Goal: Task Accomplishment & Management: Complete application form

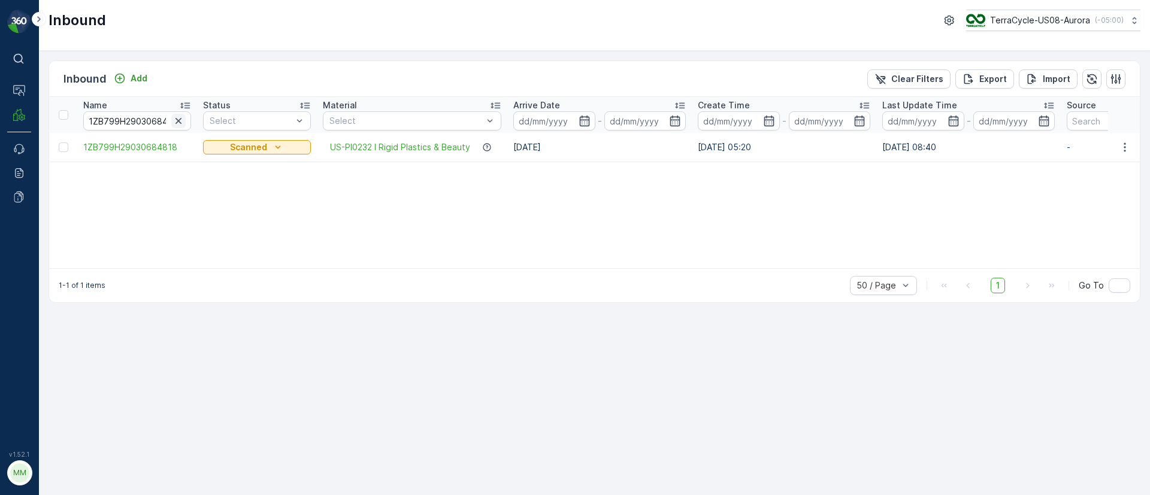
click at [175, 118] on icon "button" at bounding box center [179, 121] width 12 height 12
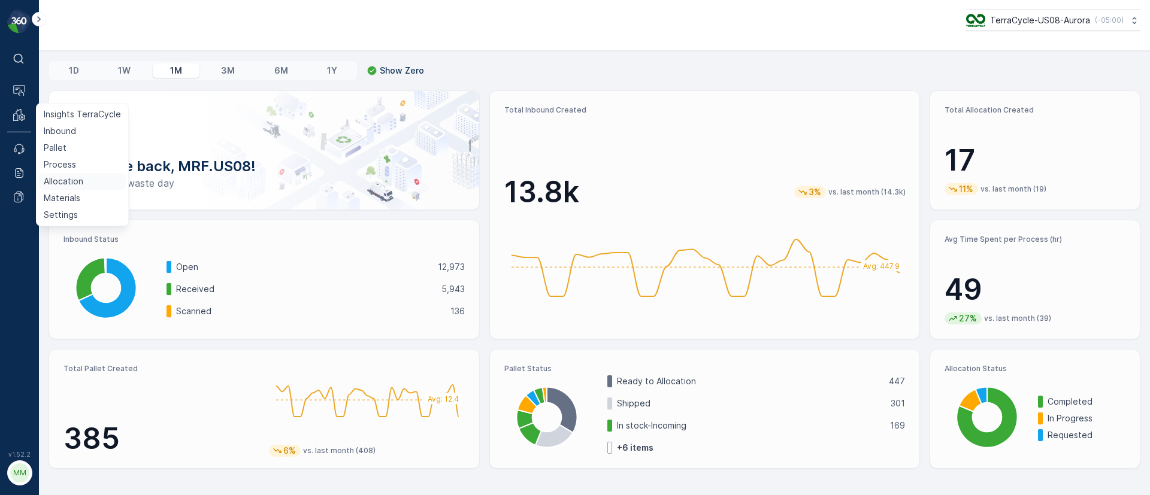
click at [66, 179] on p "Allocation" at bounding box center [64, 182] width 40 height 12
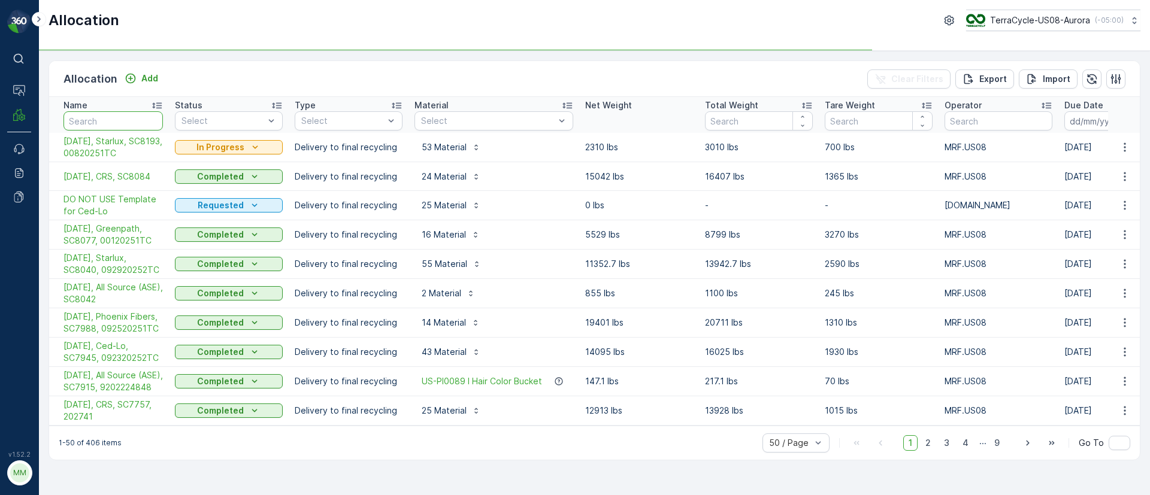
click at [89, 118] on input "text" at bounding box center [113, 120] width 99 height 19
type input "t"
click at [86, 113] on input "t" at bounding box center [113, 120] width 99 height 19
type input "temp"
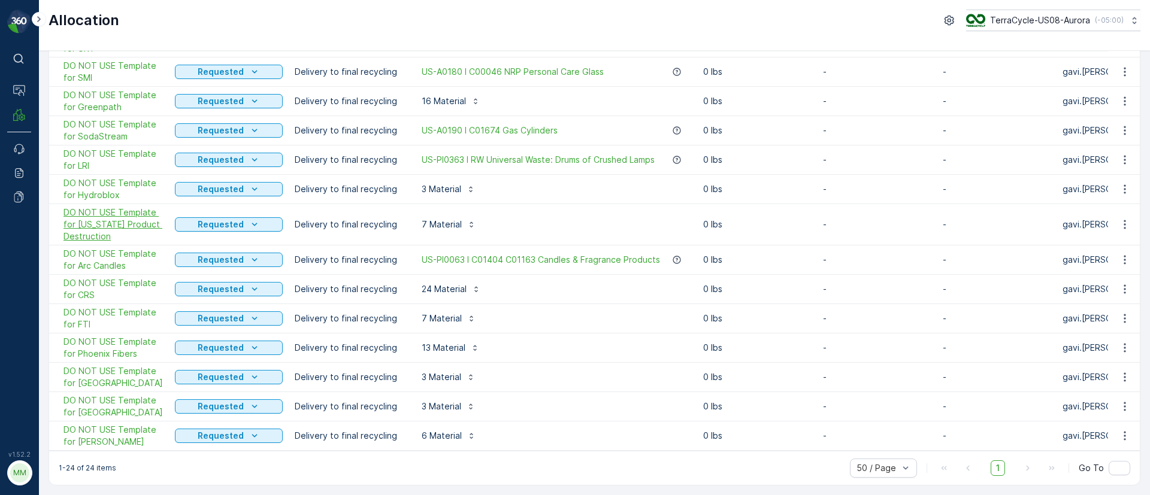
scroll to position [374, 0]
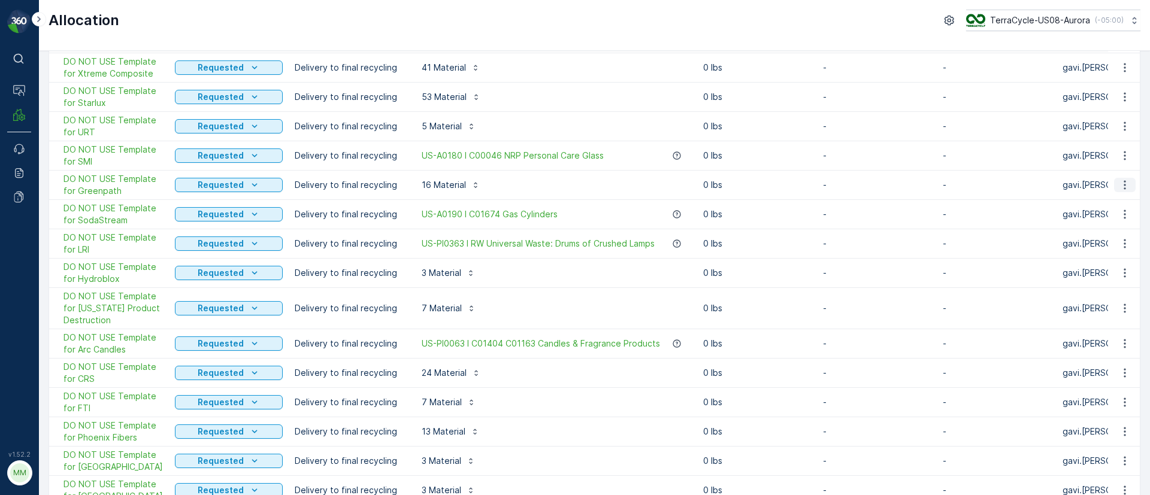
click at [1119, 186] on icon "button" at bounding box center [1125, 185] width 12 height 12
click at [1078, 236] on span "Duplicate Allocation" at bounding box center [1100, 237] width 80 height 12
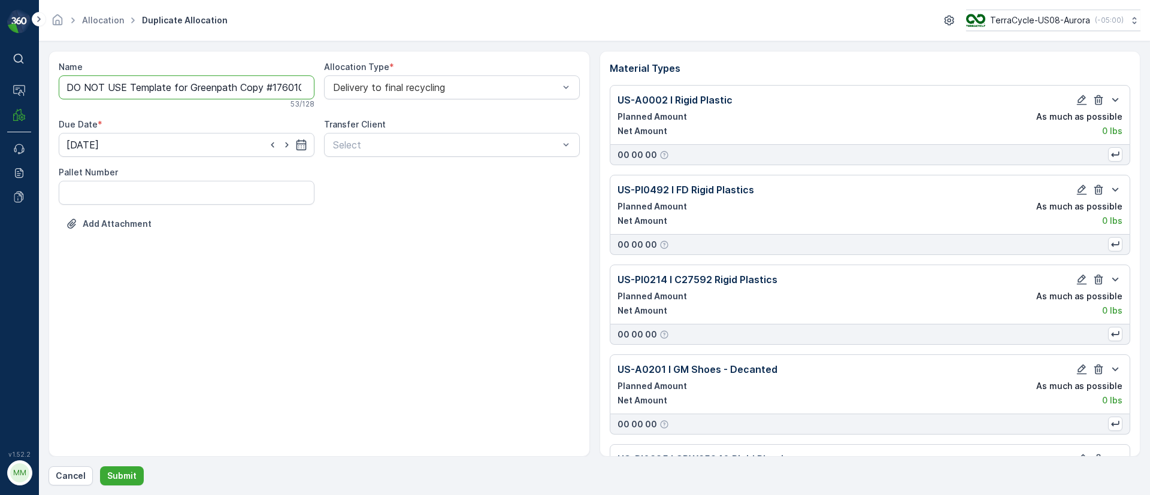
drag, startPoint x: 189, startPoint y: 86, endPoint x: 60, endPoint y: 97, distance: 129.9
click at [60, 97] on input "DO NOT USE Template for Greenpath Copy #1760104513589" at bounding box center [187, 87] width 256 height 24
drag, startPoint x: 159, startPoint y: 84, endPoint x: 359, endPoint y: 61, distance: 200.9
click at [359, 61] on div "Name 10/10/25, Greenpath Copy #1760104513589 This name is available 39 / 128 Al…" at bounding box center [319, 155] width 521 height 189
click at [195, 82] on input "10/10/25, Greenpath," at bounding box center [187, 87] width 256 height 24
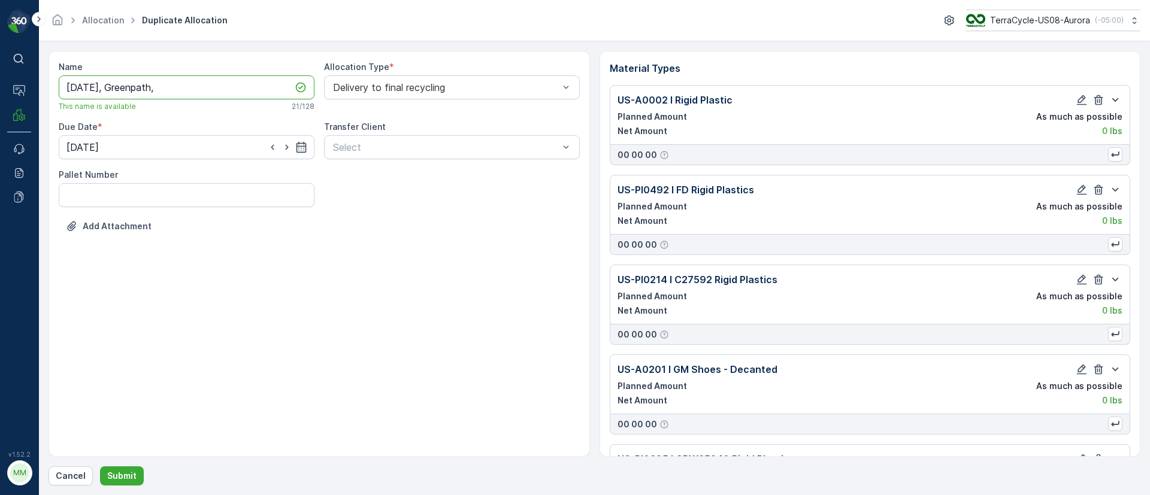
paste input "SC8204 / Aurora / 100920251TC"
drag, startPoint x: 228, startPoint y: 79, endPoint x: 180, endPoint y: 84, distance: 48.2
click at [180, 84] on input "10/10/25, Greenpath, SC8204 / Aurora / 100920251TC" at bounding box center [187, 87] width 256 height 24
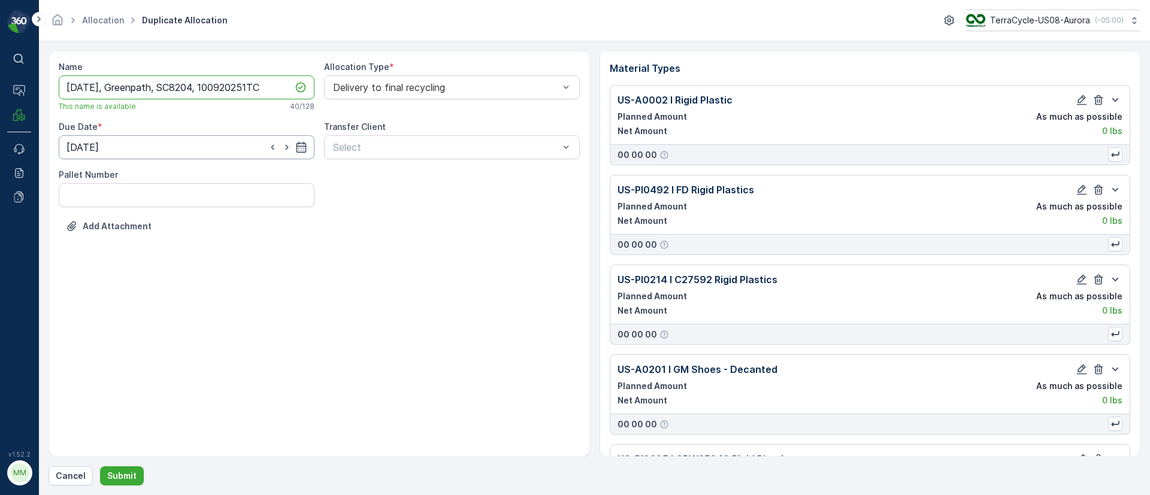
type input "10/10/25, Greenpath, SC8204, 100920251TC"
click at [296, 138] on input "31.12.2025" at bounding box center [187, 147] width 256 height 24
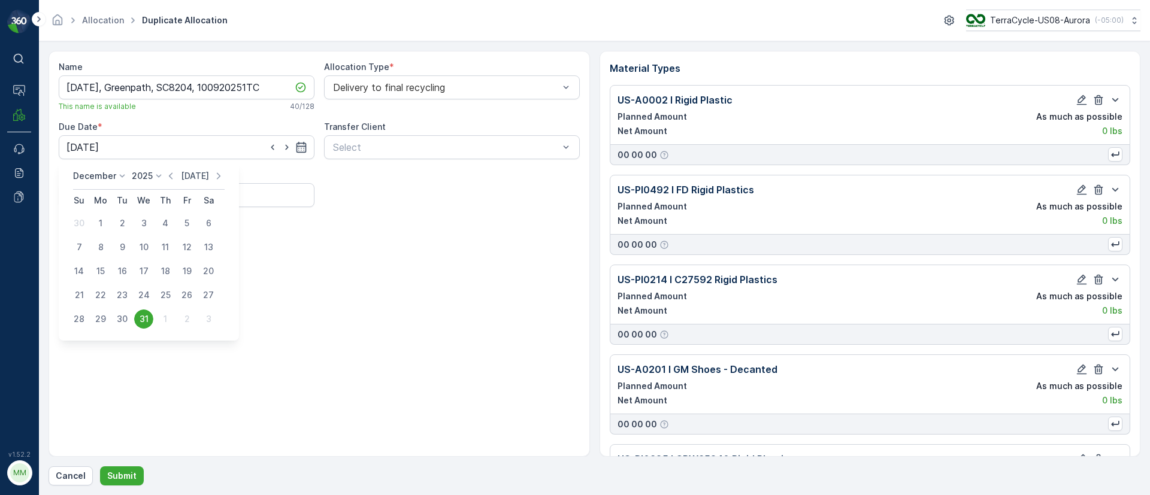
click at [195, 174] on p "Today" at bounding box center [195, 176] width 28 height 12
click at [193, 247] on div "10" at bounding box center [186, 247] width 19 height 19
type input "[DATE]"
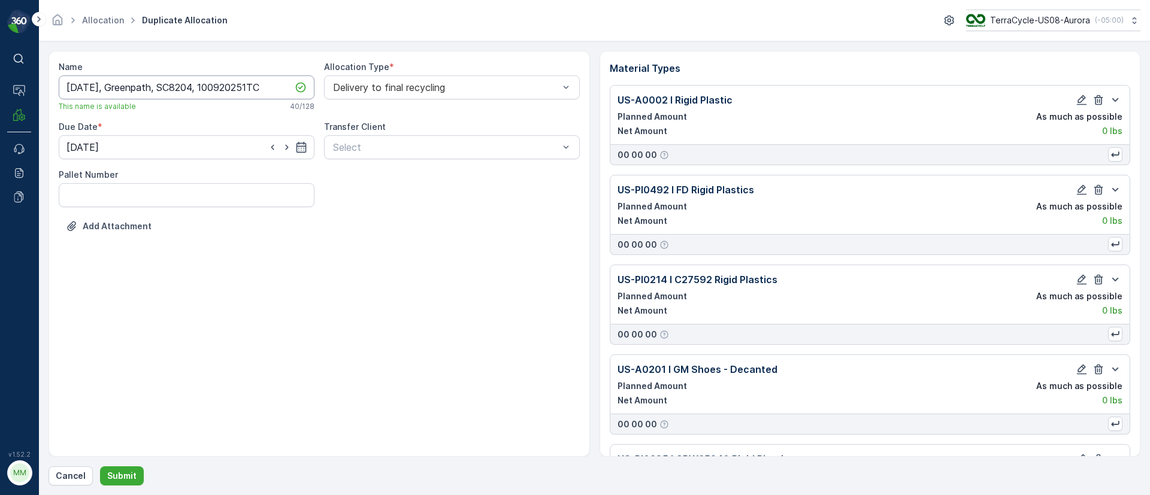
click at [220, 96] on input "10/10/25, Greenpath, SC8204, 100920251TC" at bounding box center [187, 87] width 256 height 24
click at [190, 93] on input "10/10/25, Greenpath, SC8204, 100920251TC" at bounding box center [187, 87] width 256 height 24
click at [126, 88] on input "10/10/25, Greenpath, SC8204, 100920251TC" at bounding box center [187, 87] width 256 height 24
click at [195, 135] on input "[DATE]" at bounding box center [187, 147] width 256 height 24
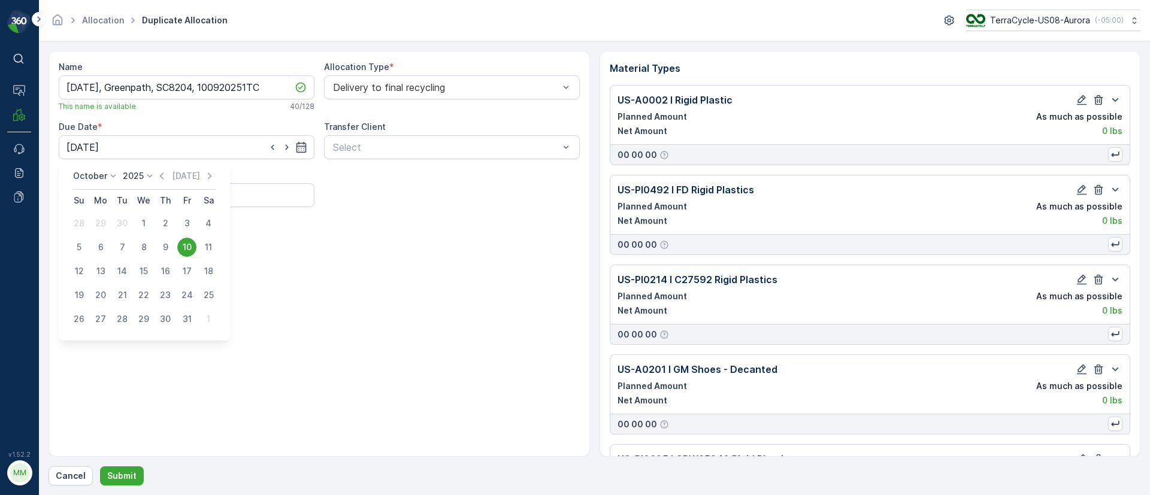
click at [194, 243] on div "10" at bounding box center [186, 247] width 19 height 19
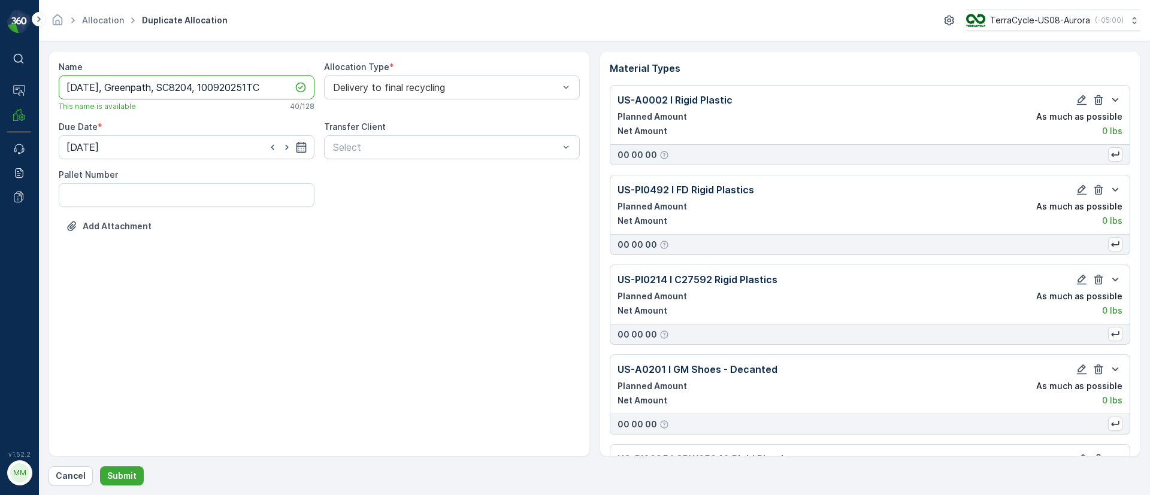
drag, startPoint x: 240, startPoint y: 82, endPoint x: 64, endPoint y: 73, distance: 177.0
click at [64, 73] on div "Name 10/10/25, Greenpath, SC8204, 100920251TC This name is available 40 / 128" at bounding box center [187, 86] width 256 height 50
click at [124, 478] on p "Submit" at bounding box center [121, 476] width 29 height 12
